Goal: Purchase product/service

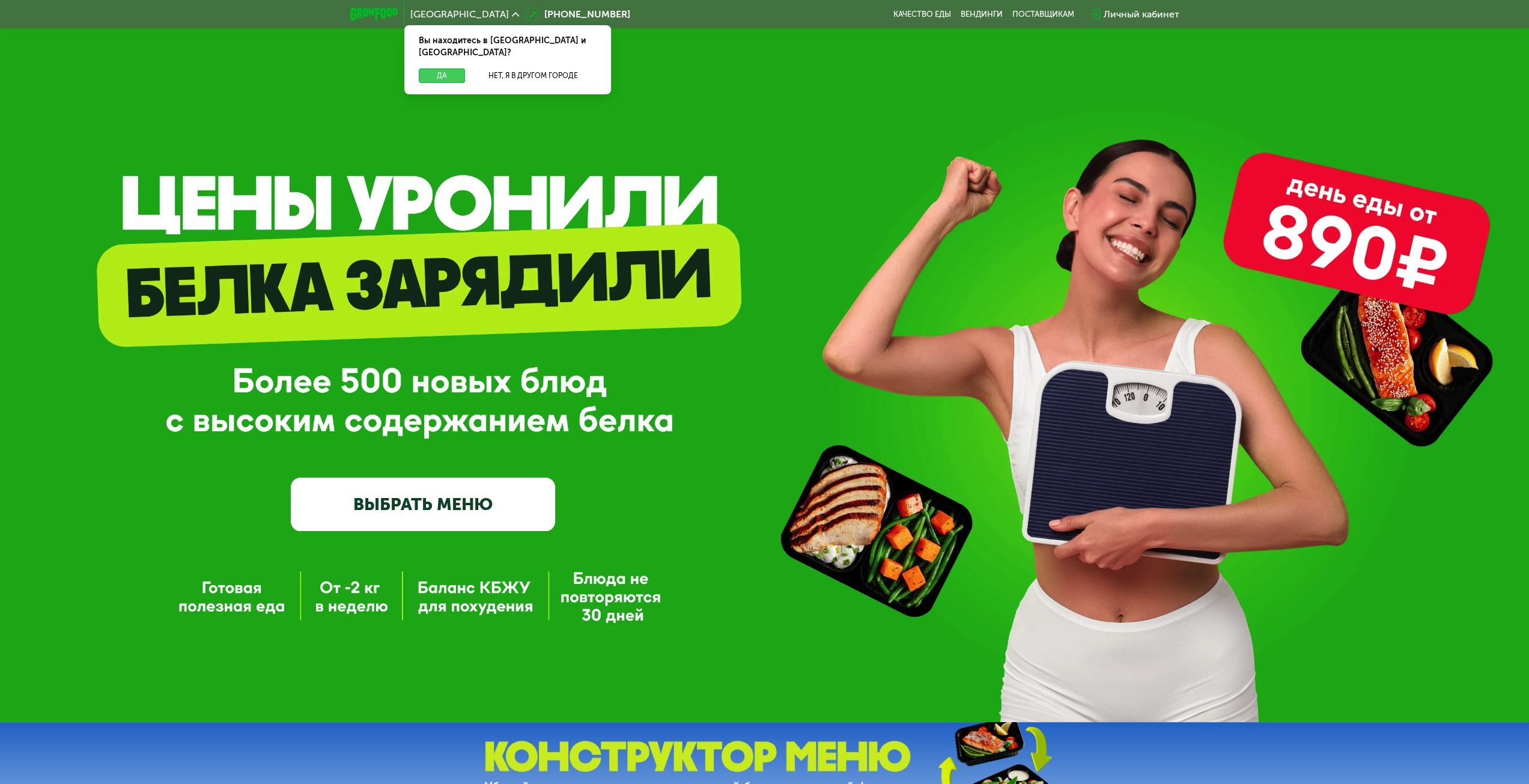
click at [447, 69] on button "Да" at bounding box center [442, 76] width 46 height 14
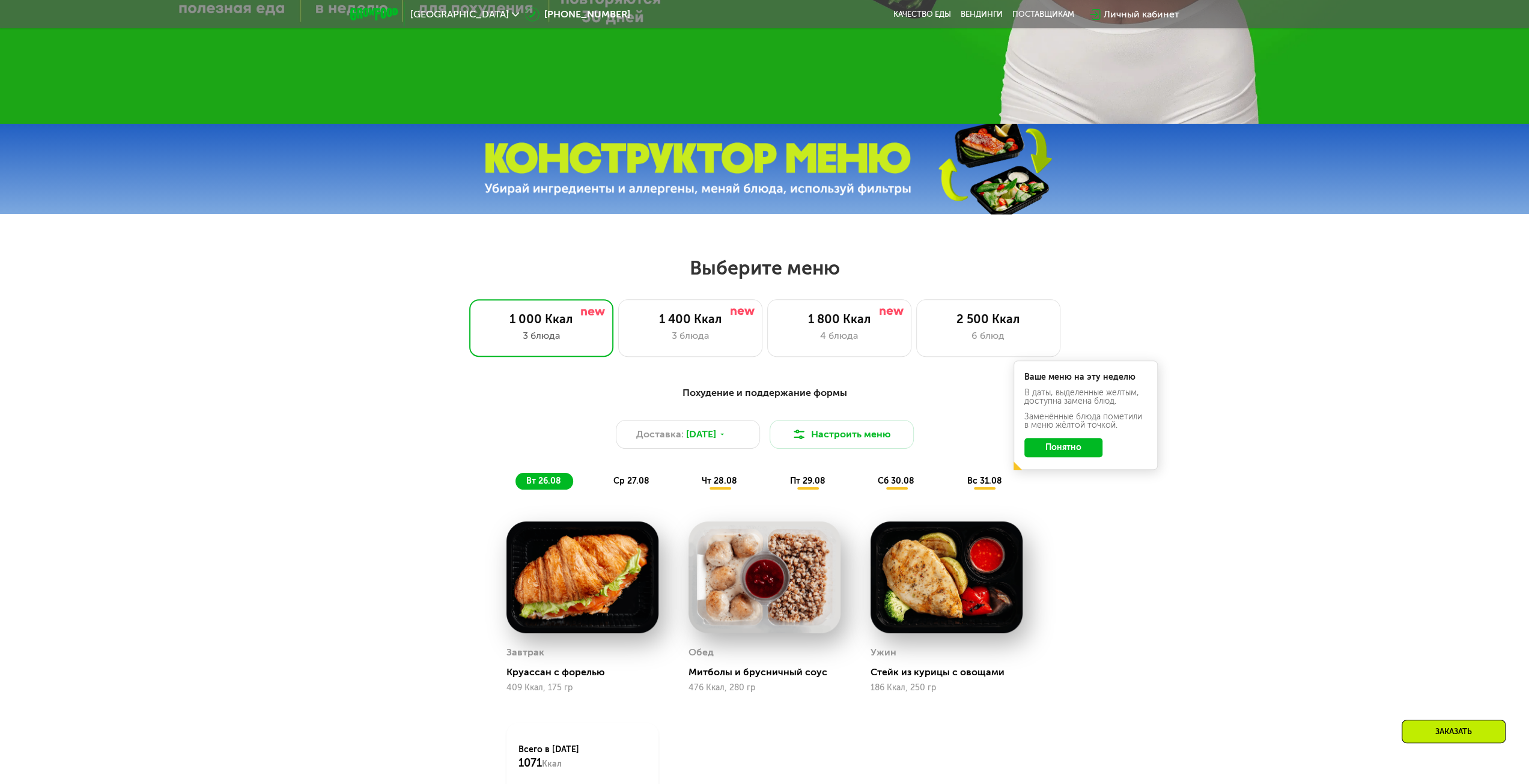
scroll to position [601, 0]
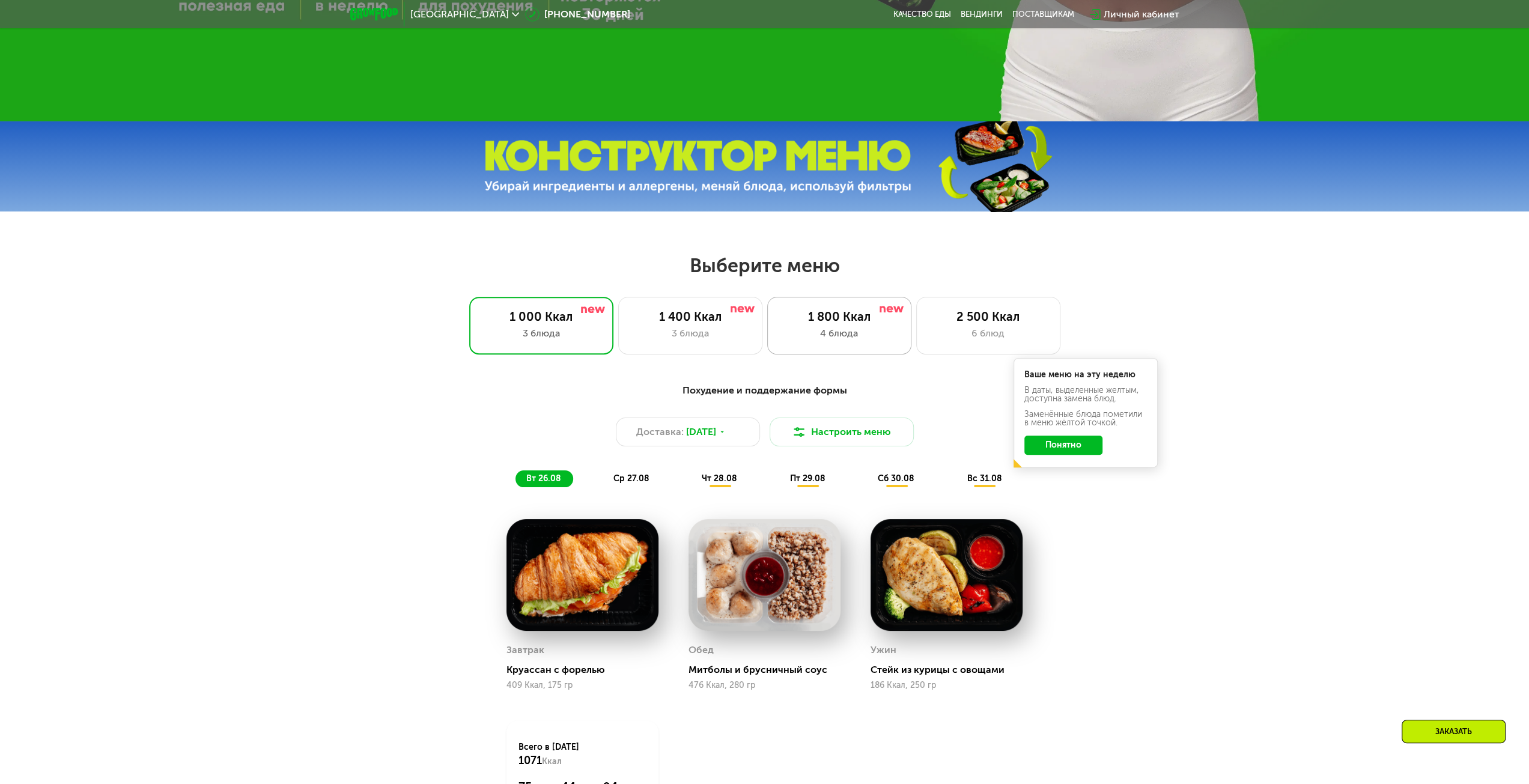
click at [818, 324] on div "1 800 Ккал" at bounding box center [839, 317] width 119 height 14
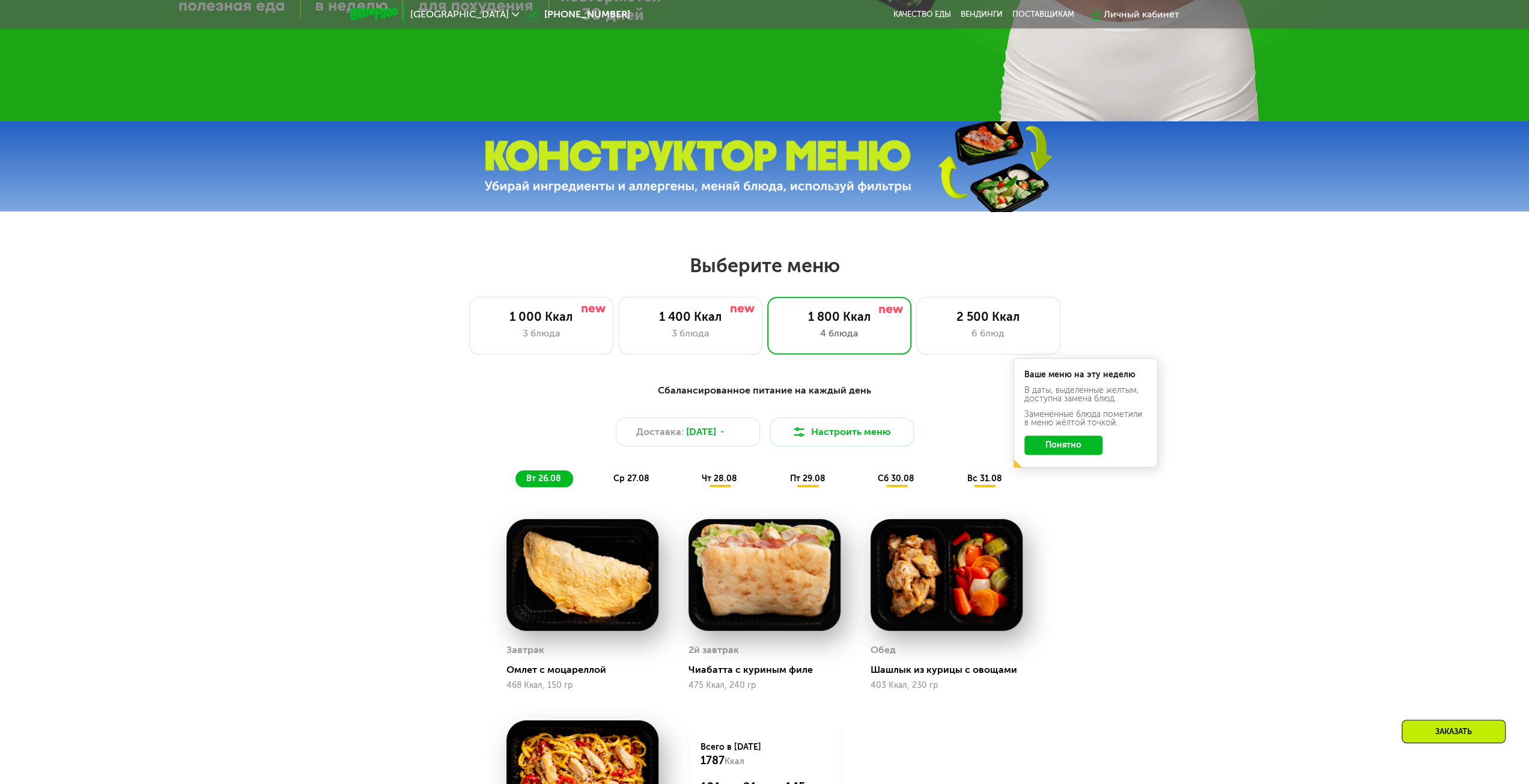
click at [1076, 450] on button "Понятно" at bounding box center [1063, 445] width 78 height 20
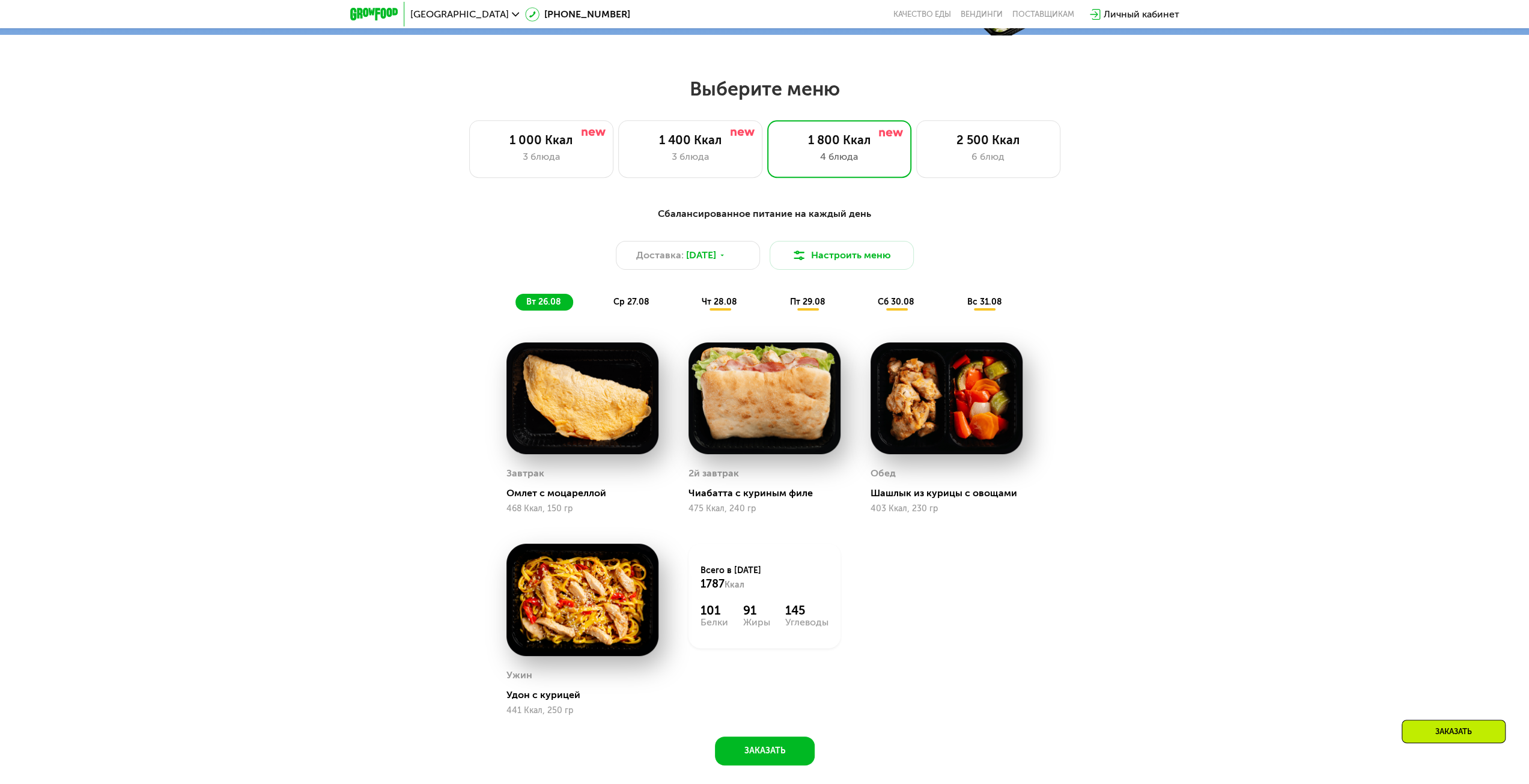
scroll to position [781, 0]
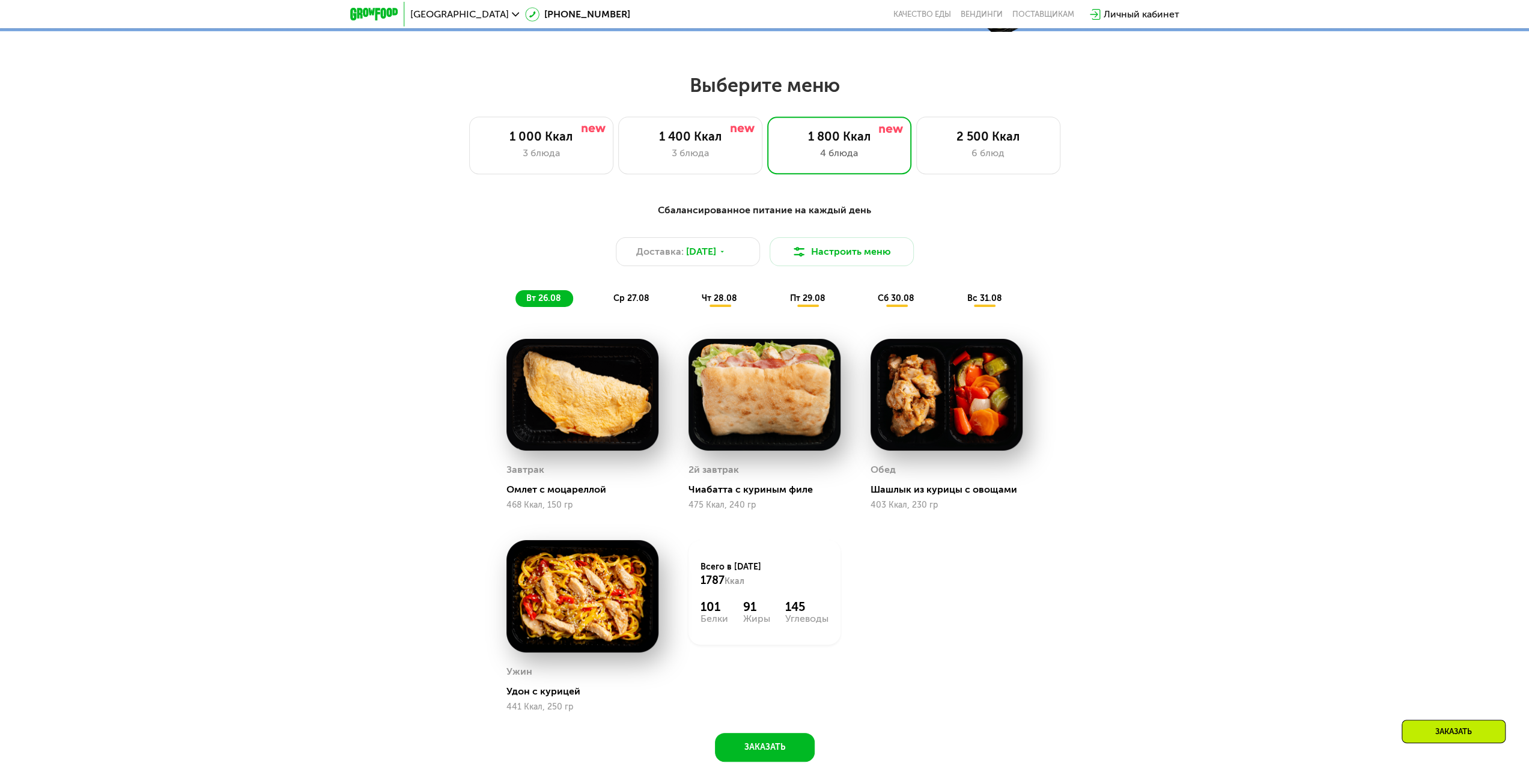
click at [691, 304] on div "ср 27.08" at bounding box center [720, 299] width 59 height 17
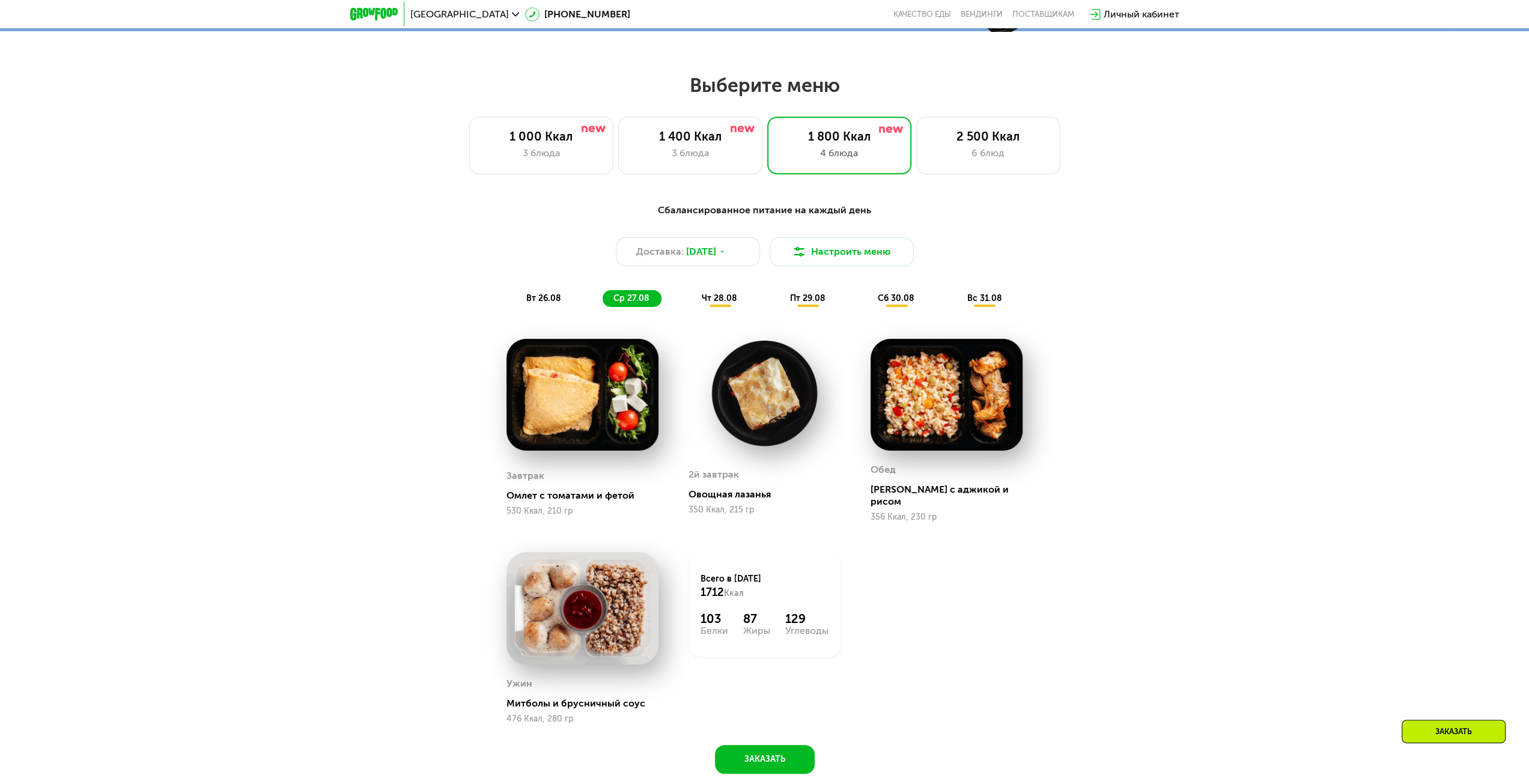
click at [779, 307] on div "чт 28.08" at bounding box center [808, 299] width 59 height 17
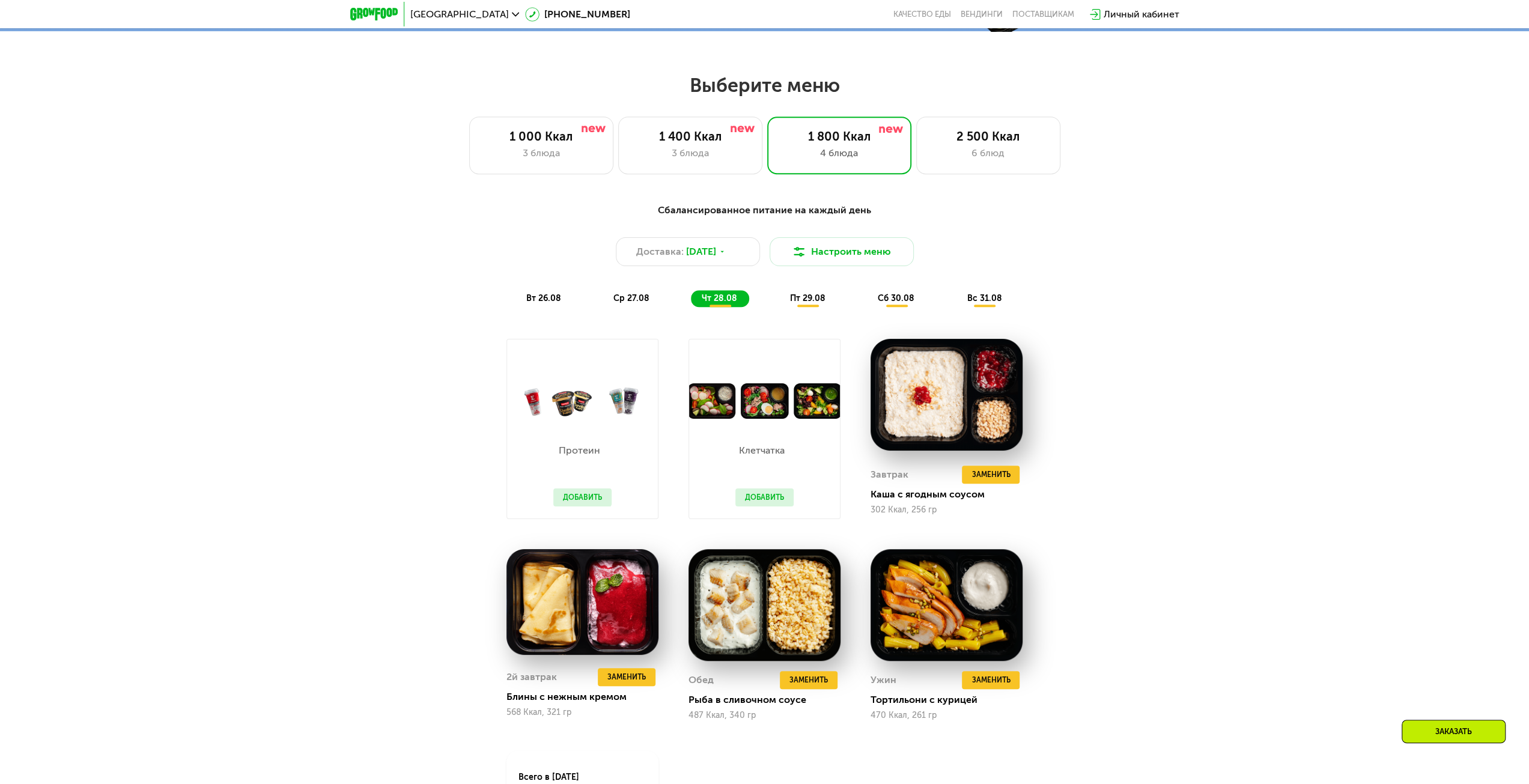
click at [812, 299] on span "пт 29.08" at bounding box center [807, 298] width 35 height 10
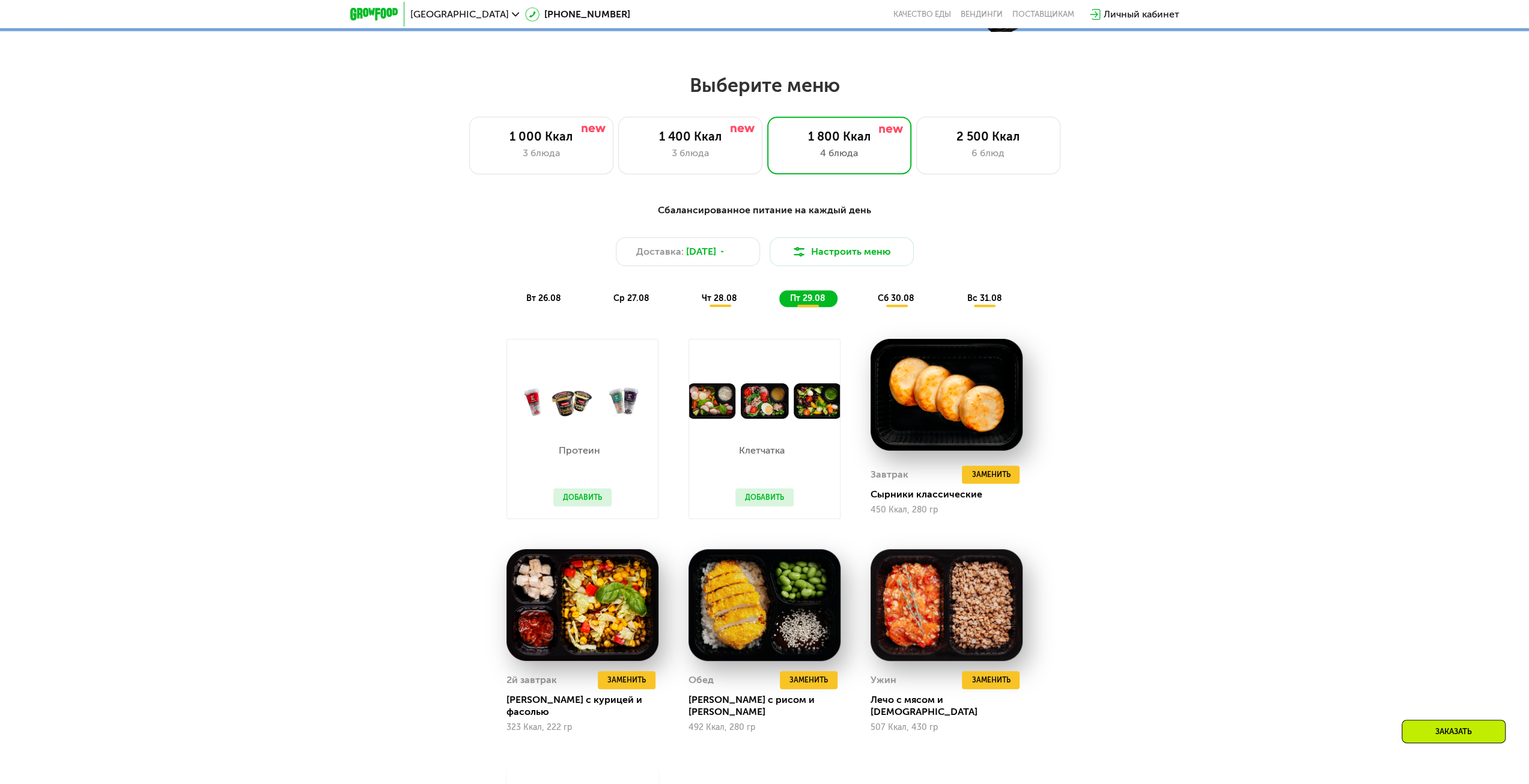
click at [885, 301] on span "сб 30.08" at bounding box center [896, 298] width 37 height 10
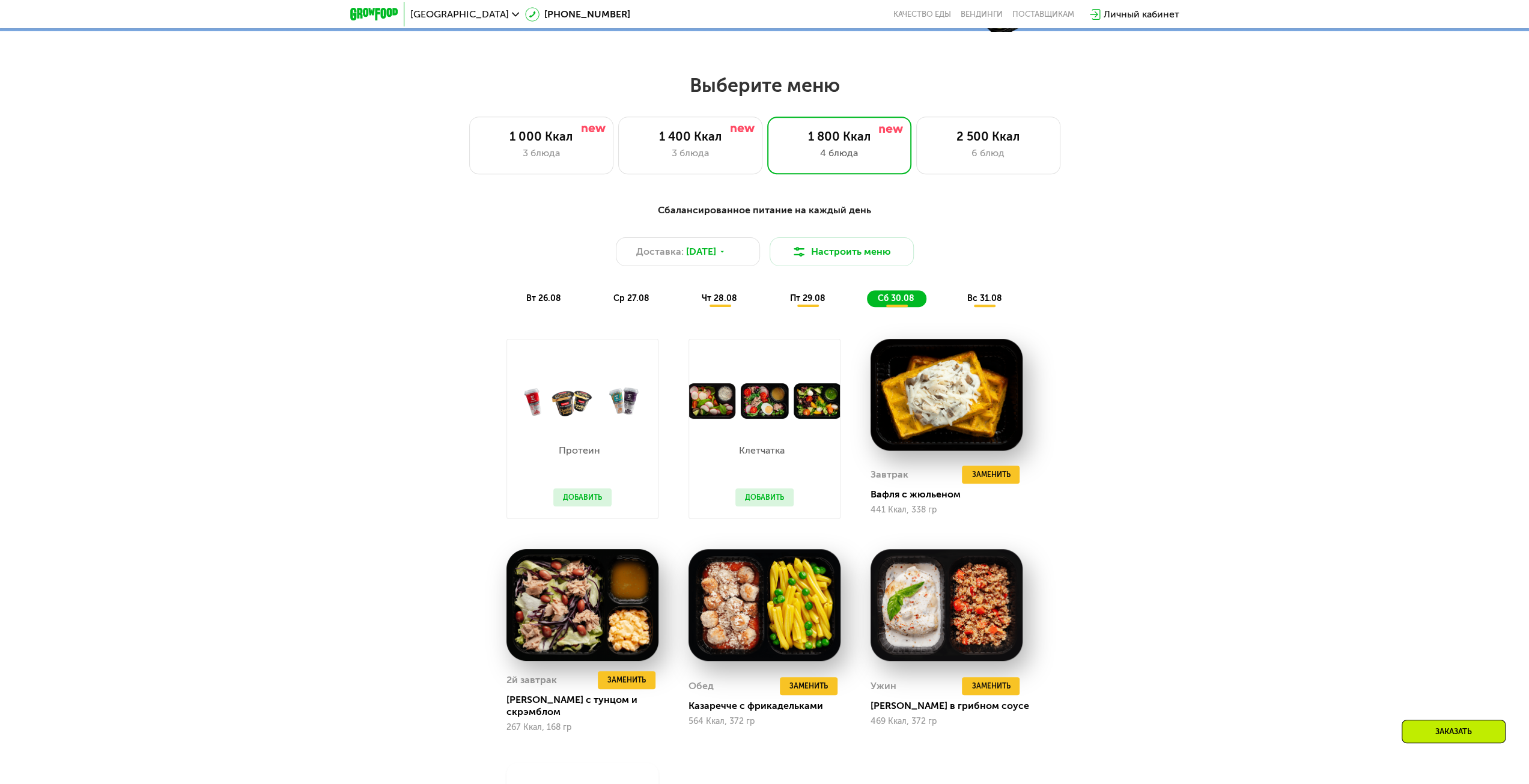
click at [979, 299] on span "вс 31.08" at bounding box center [984, 298] width 35 height 10
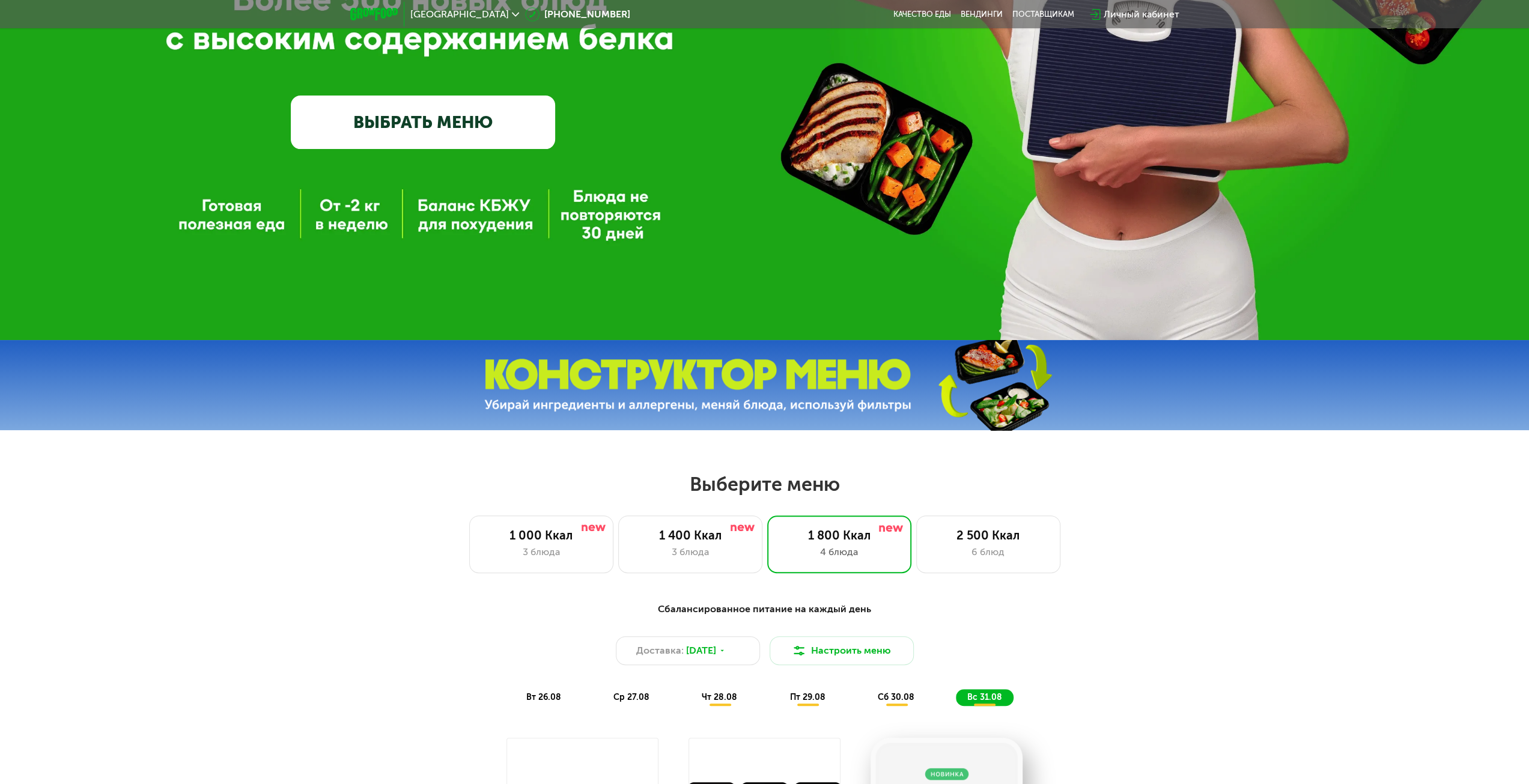
scroll to position [0, 0]
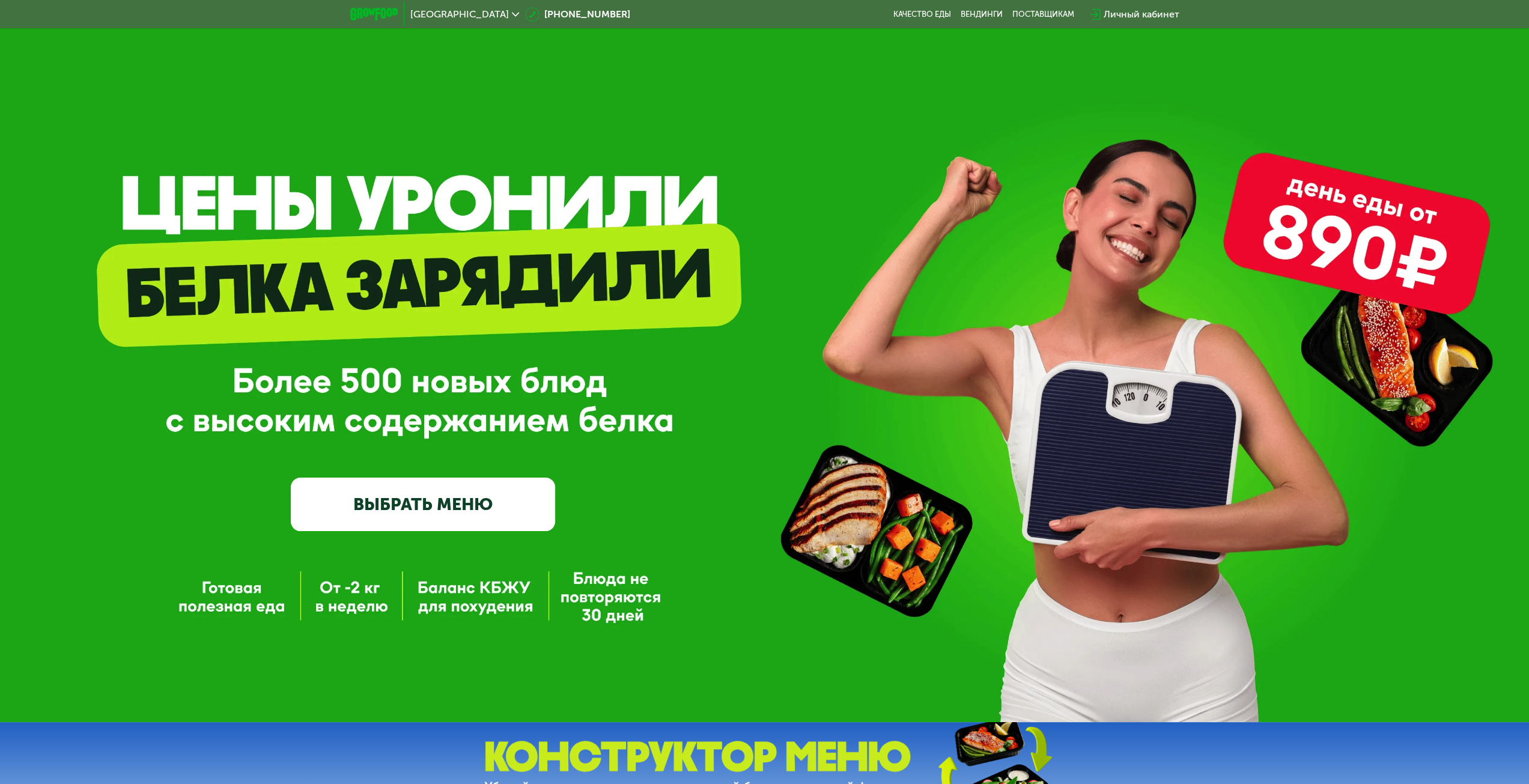
click at [1137, 15] on div "Личный кабинет" at bounding box center [1141, 14] width 76 height 14
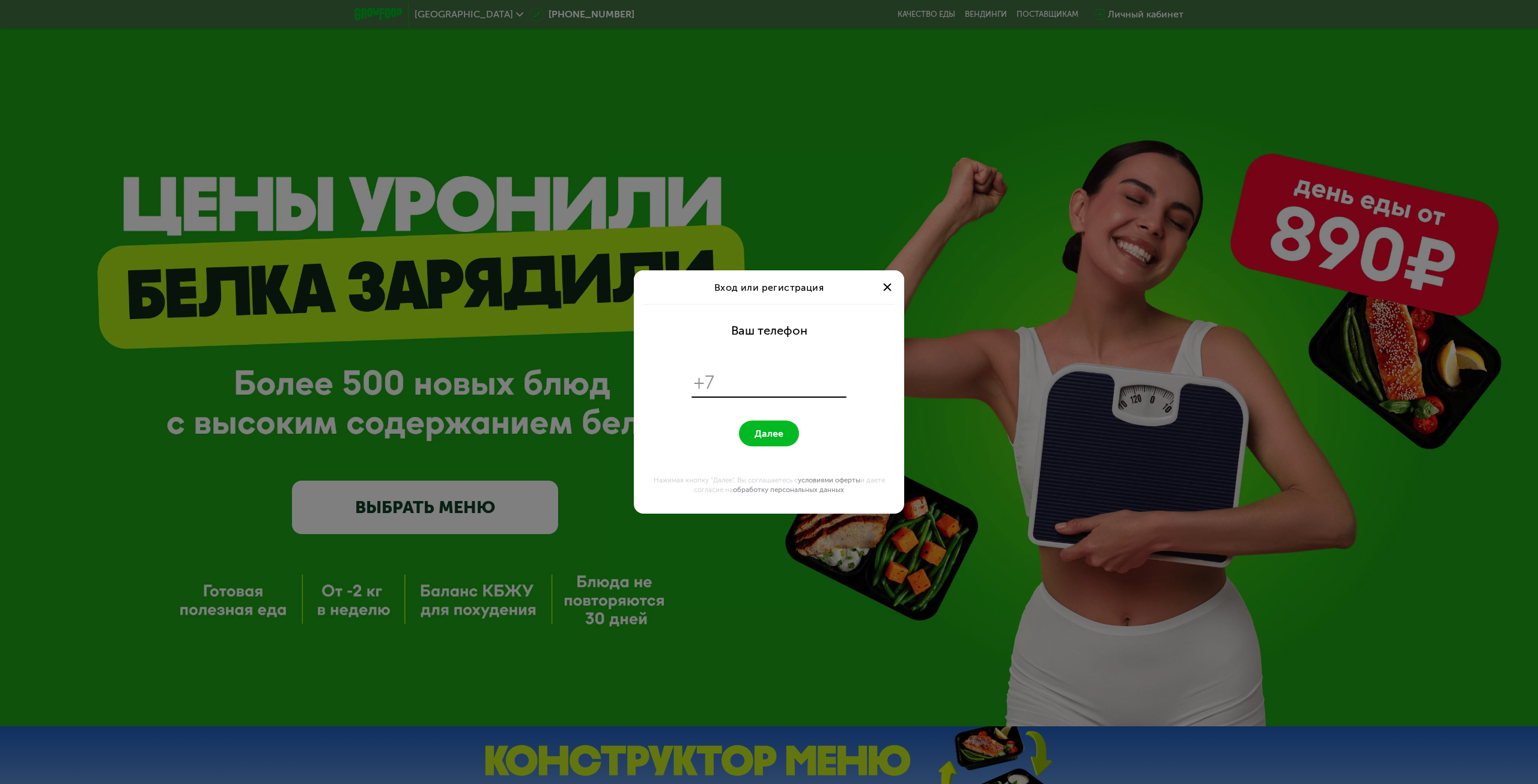
click at [886, 294] on div at bounding box center [887, 287] width 14 height 14
